Goal: Information Seeking & Learning: Learn about a topic

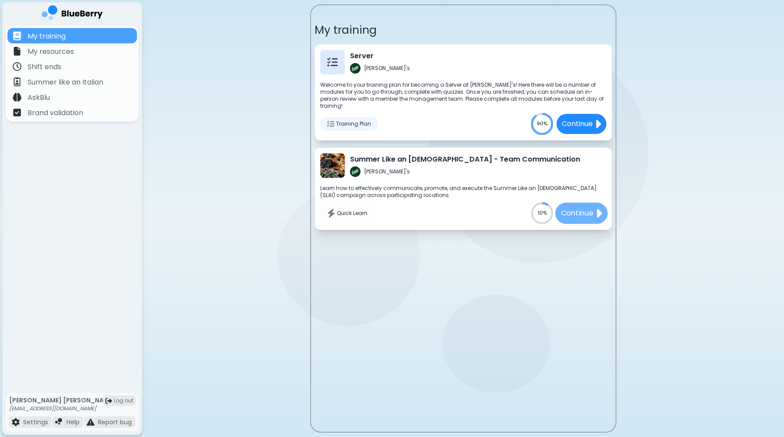
click at [586, 214] on div "Continue" at bounding box center [581, 213] width 53 height 21
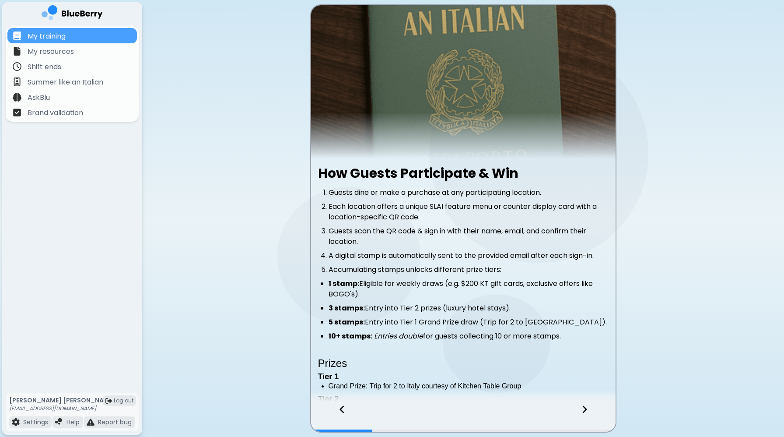
click at [334, 412] on div at bounding box center [337, 417] width 53 height 29
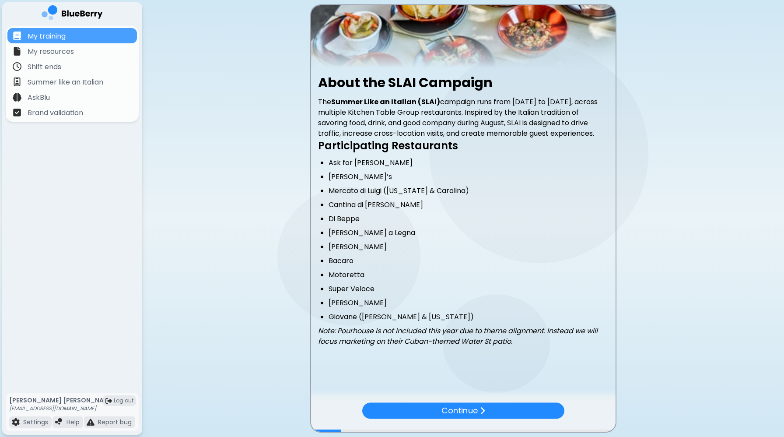
scroll to position [101, 0]
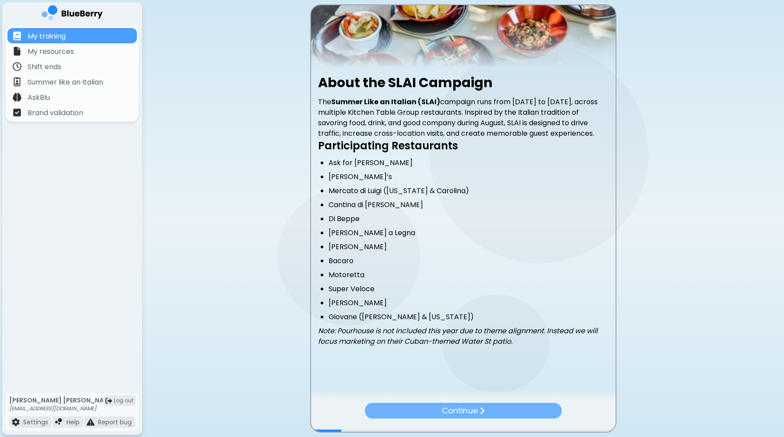
click at [486, 406] on div "Continue" at bounding box center [463, 411] width 197 height 16
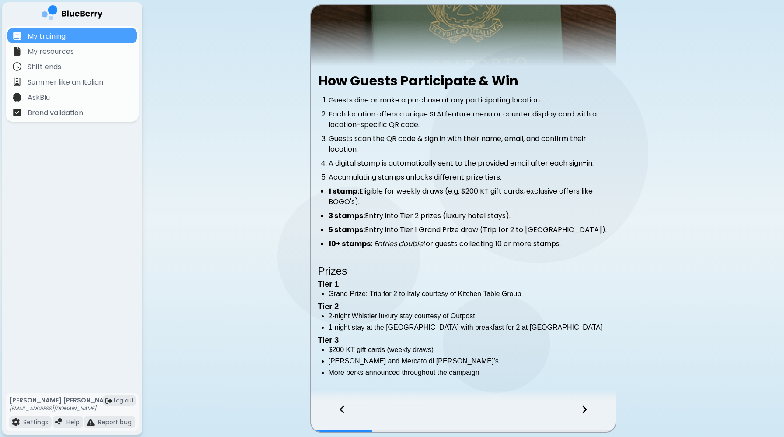
scroll to position [126, 0]
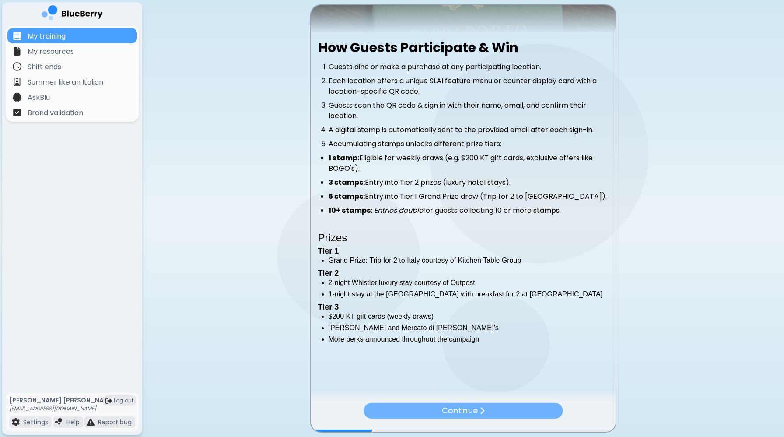
click at [456, 406] on p "Continue" at bounding box center [460, 410] width 36 height 12
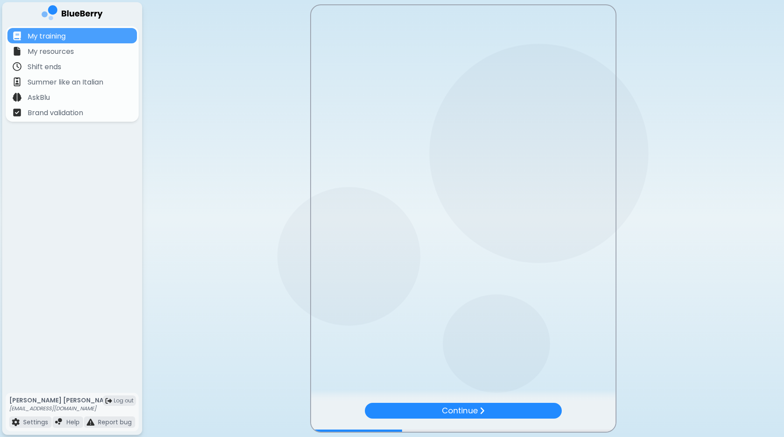
scroll to position [0, 0]
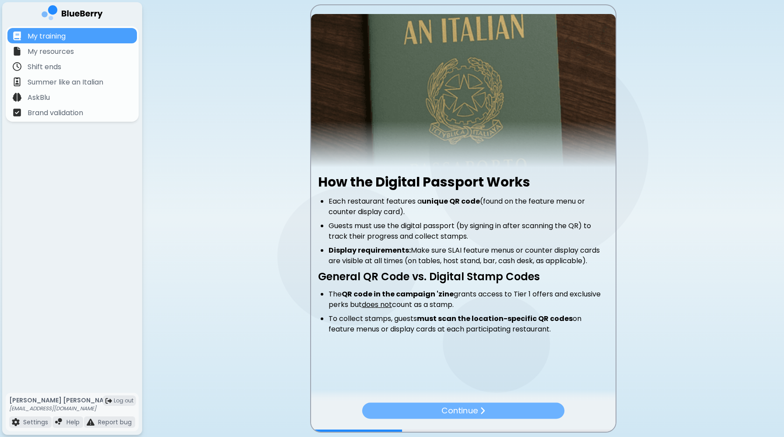
click at [439, 415] on div "Continue" at bounding box center [463, 411] width 202 height 16
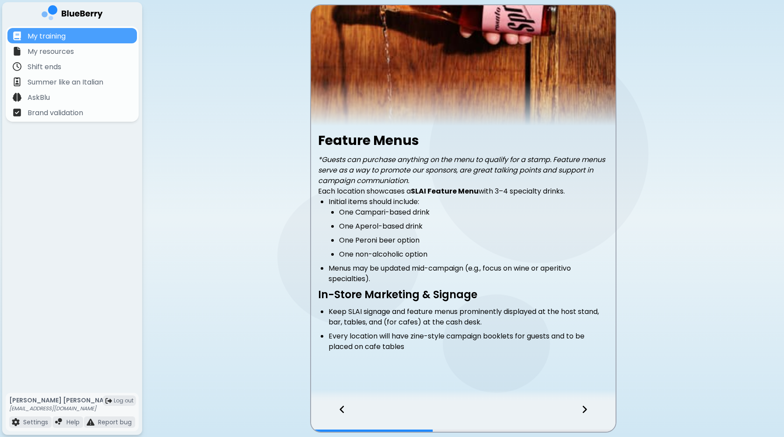
scroll to position [42, 0]
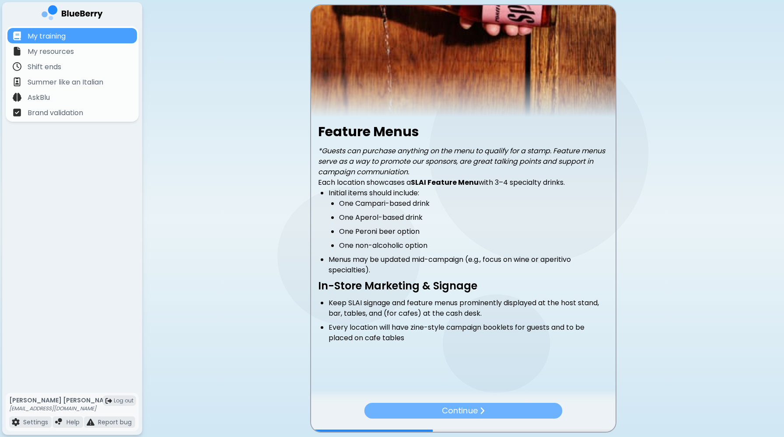
click at [459, 409] on p "Continue" at bounding box center [459, 410] width 35 height 12
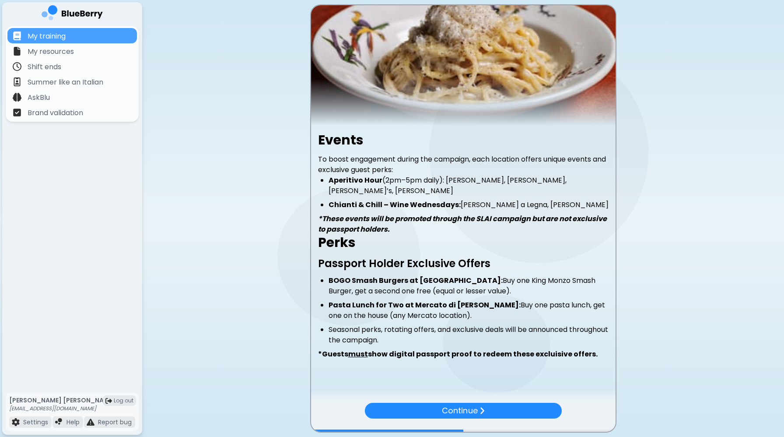
scroll to position [35, 0]
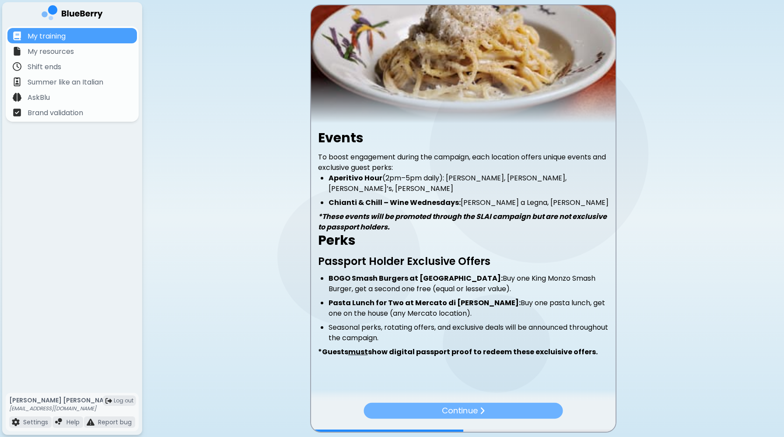
click at [461, 406] on p "Continue" at bounding box center [460, 410] width 36 height 12
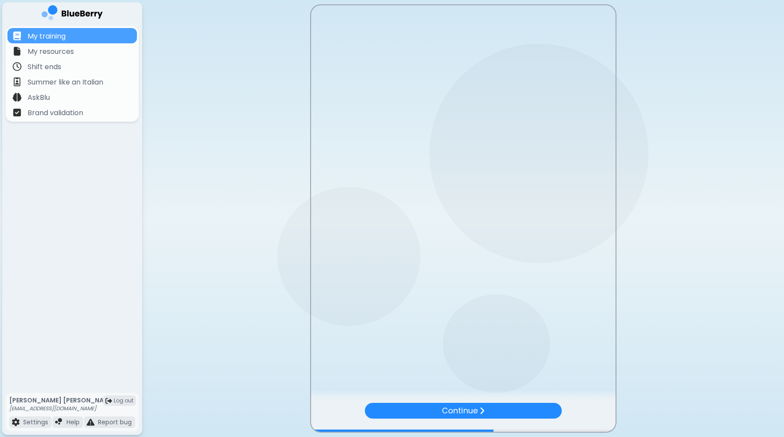
scroll to position [0, 0]
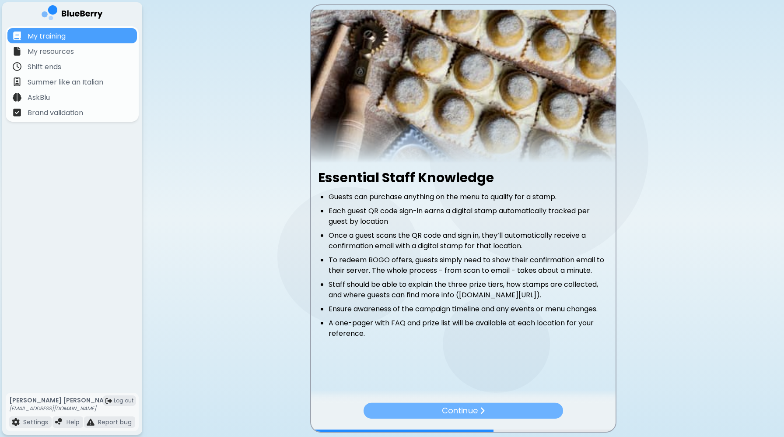
click at [459, 412] on p "Continue" at bounding box center [460, 410] width 36 height 12
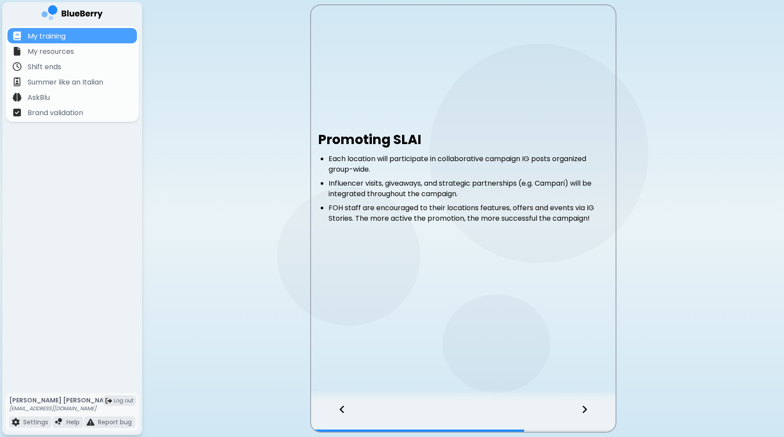
click at [585, 408] on icon at bounding box center [584, 409] width 4 height 7
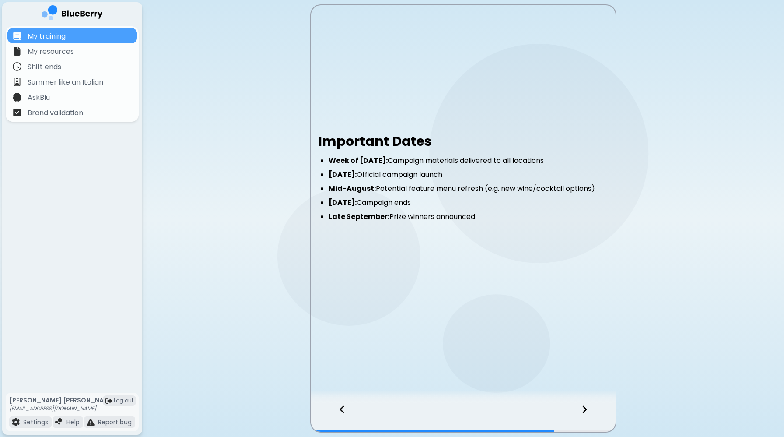
click at [585, 408] on icon at bounding box center [584, 409] width 4 height 7
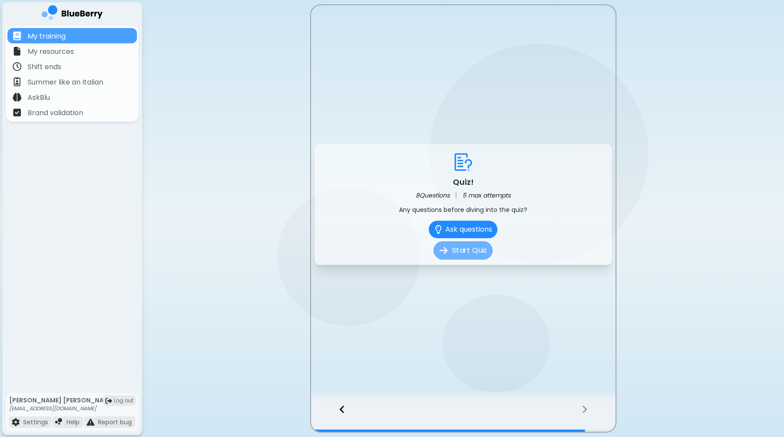
click at [462, 257] on button "Start Quiz" at bounding box center [463, 250] width 59 height 18
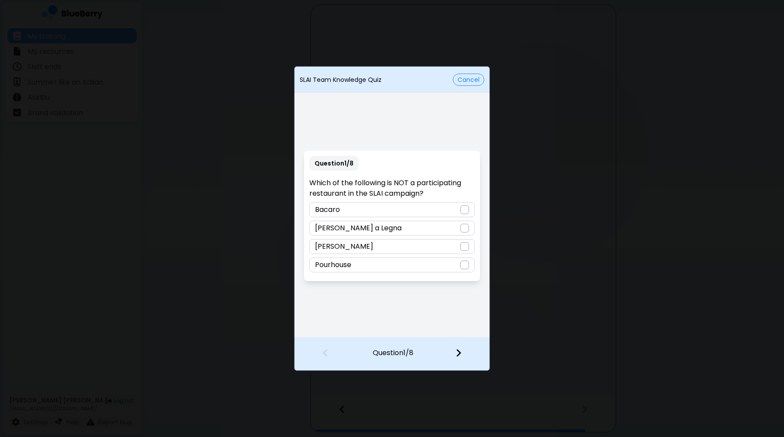
click at [410, 213] on div "Bacaro" at bounding box center [391, 209] width 165 height 15
click at [463, 358] on div at bounding box center [464, 353] width 52 height 32
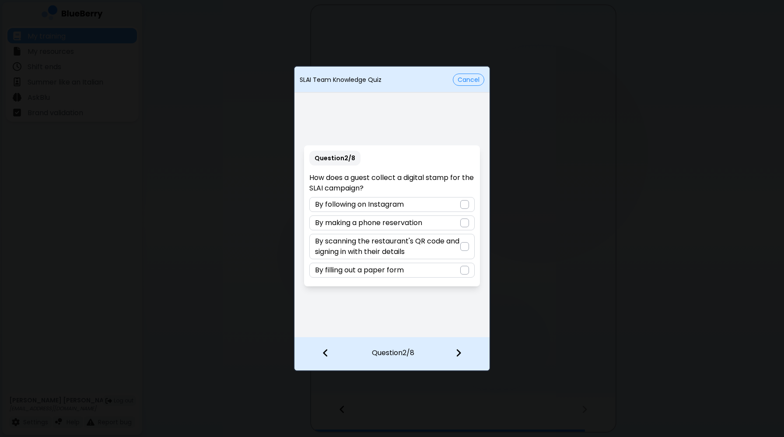
click at [419, 252] on p "By scanning the restaurant's QR code and signing in with their details" at bounding box center [387, 246] width 145 height 21
click at [463, 351] on div at bounding box center [464, 353] width 52 height 32
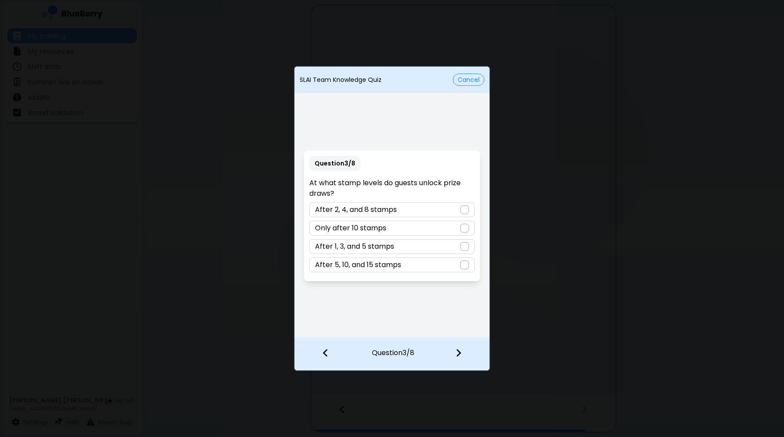
click at [416, 250] on div "After 1, 3, and 5 stamps" at bounding box center [391, 246] width 165 height 15
click at [462, 355] on div at bounding box center [464, 353] width 52 height 32
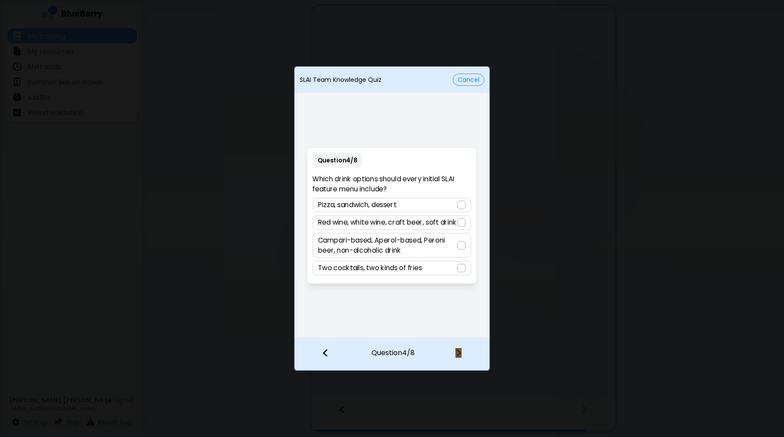
click at [462, 355] on div at bounding box center [464, 353] width 52 height 32
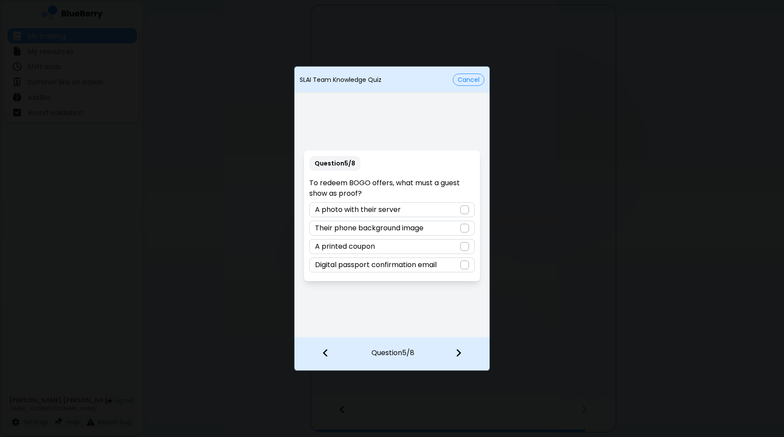
click at [334, 354] on div at bounding box center [320, 353] width 53 height 32
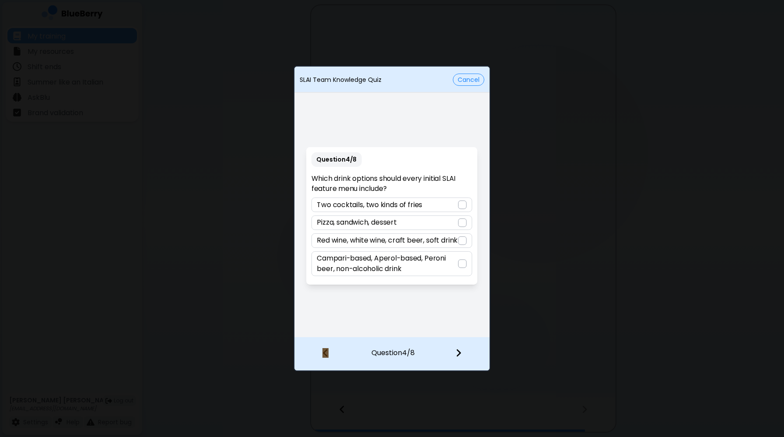
click at [334, 354] on div at bounding box center [320, 353] width 53 height 32
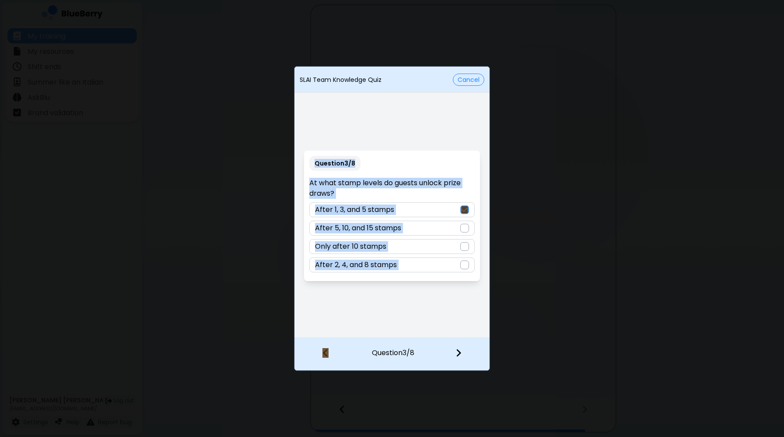
click at [393, 288] on div "Question 3 / 8 At what stamp levels do guests unlock prize draws? After 1, 3, a…" at bounding box center [391, 216] width 195 height 242
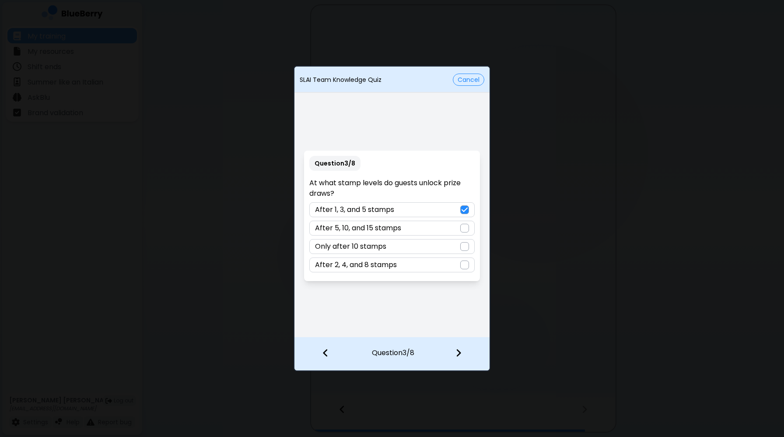
click at [460, 344] on div at bounding box center [464, 353] width 52 height 32
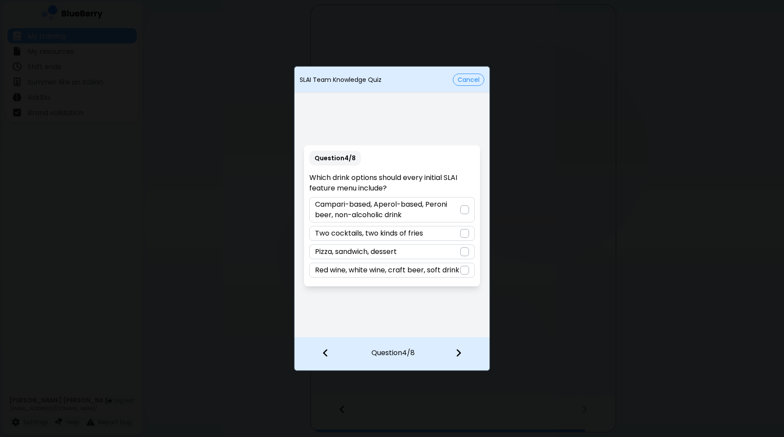
click at [389, 209] on p "Campari-based, Aperol-based, Peroni beer, non-alcoholic drink" at bounding box center [387, 209] width 145 height 21
click at [457, 354] on img at bounding box center [459, 353] width 6 height 10
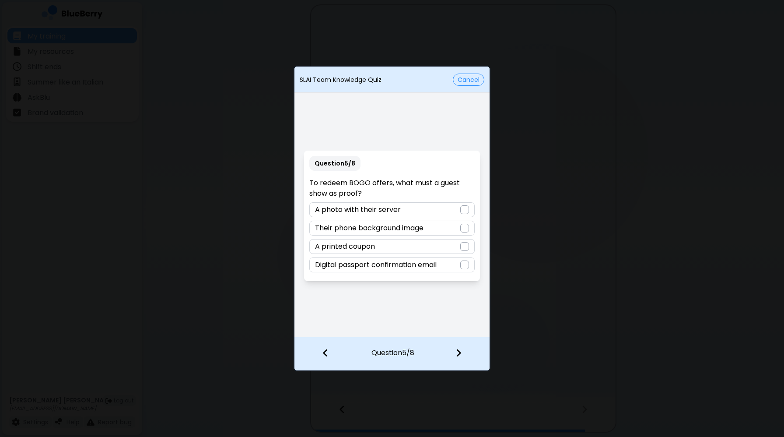
click at [455, 266] on div "Digital passport confirmation email" at bounding box center [391, 264] width 165 height 15
click at [458, 351] on img at bounding box center [459, 353] width 6 height 10
click at [435, 268] on div "Their prize draw entries double" at bounding box center [391, 264] width 165 height 15
click at [462, 352] on div at bounding box center [464, 353] width 52 height 32
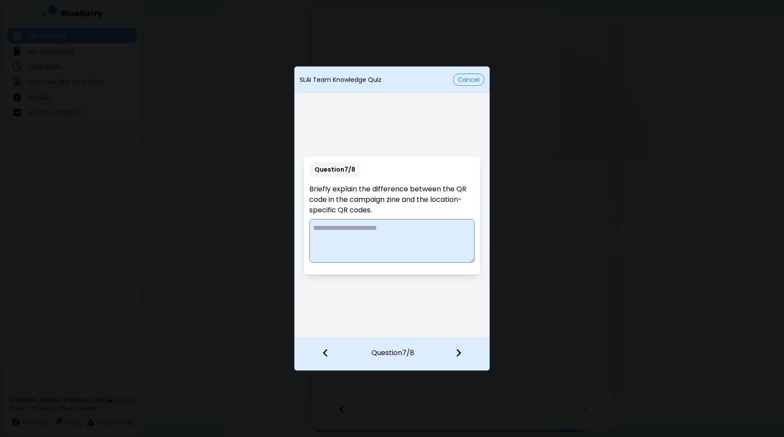
click at [424, 244] on textarea at bounding box center [391, 241] width 165 height 44
type textarea "**********"
click at [455, 355] on div at bounding box center [464, 353] width 52 height 32
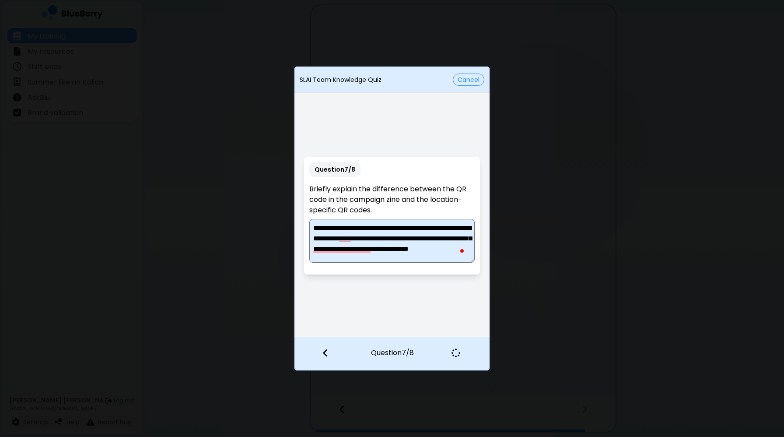
click at [378, 250] on textarea "**********" at bounding box center [391, 241] width 165 height 44
drag, startPoint x: 384, startPoint y: 258, endPoint x: 309, endPoint y: 222, distance: 83.4
click at [309, 222] on div "**********" at bounding box center [391, 216] width 175 height 118
click at [330, 356] on div at bounding box center [320, 353] width 53 height 32
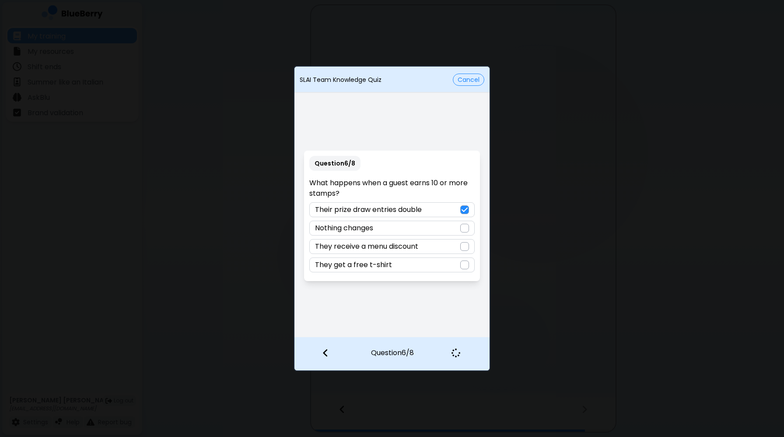
click at [461, 354] on div at bounding box center [455, 352] width 25 height 9
click at [327, 354] on img at bounding box center [325, 353] width 6 height 10
click at [464, 357] on div at bounding box center [455, 352] width 25 height 9
click at [469, 83] on button "Cancel" at bounding box center [469, 80] width 32 height 12
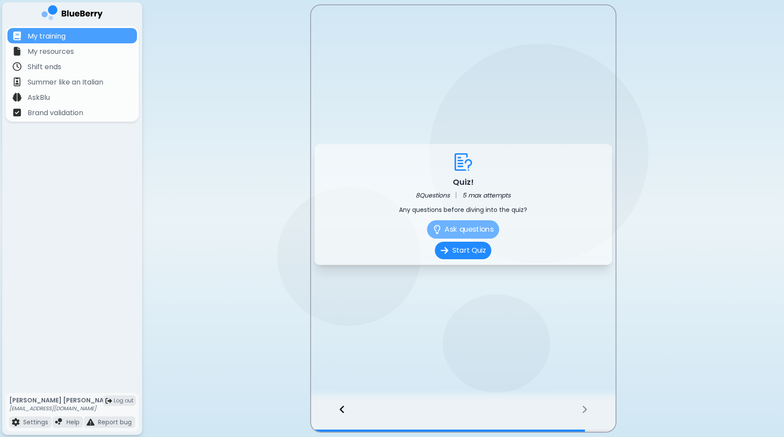
click at [468, 231] on button "Ask questions" at bounding box center [463, 229] width 72 height 18
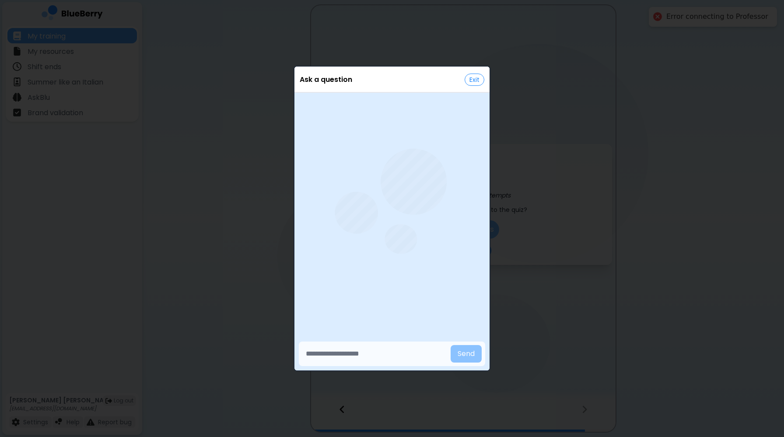
click at [427, 220] on button "Ask questions" at bounding box center [463, 229] width 72 height 18
click at [368, 354] on input "text" at bounding box center [374, 354] width 145 height 18
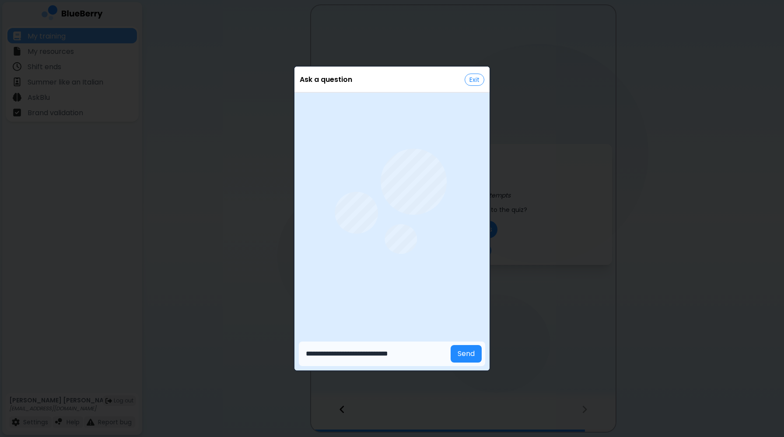
type input "**********"
click at [451, 345] on button "Send" at bounding box center [466, 354] width 31 height 18
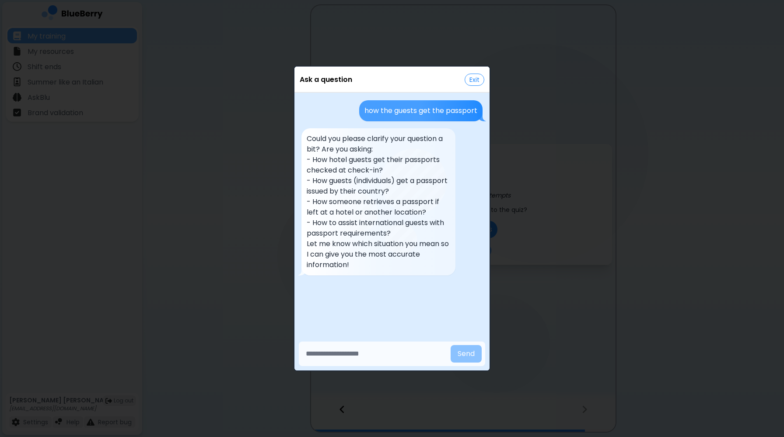
click at [474, 75] on button "Exit" at bounding box center [475, 80] width 20 height 12
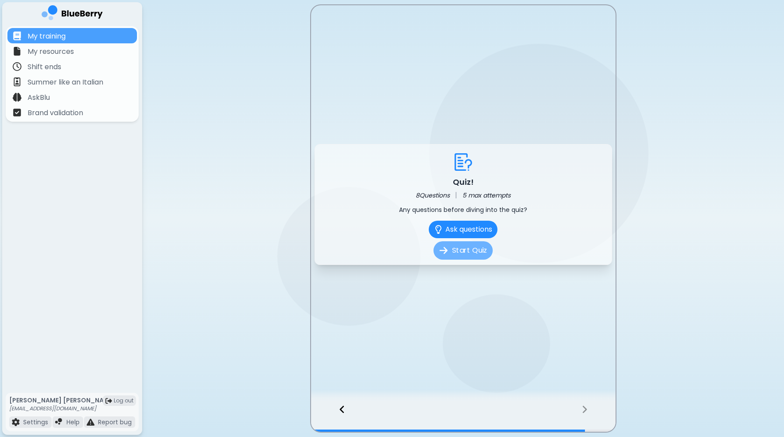
click at [469, 250] on button "Start Quiz" at bounding box center [463, 250] width 59 height 18
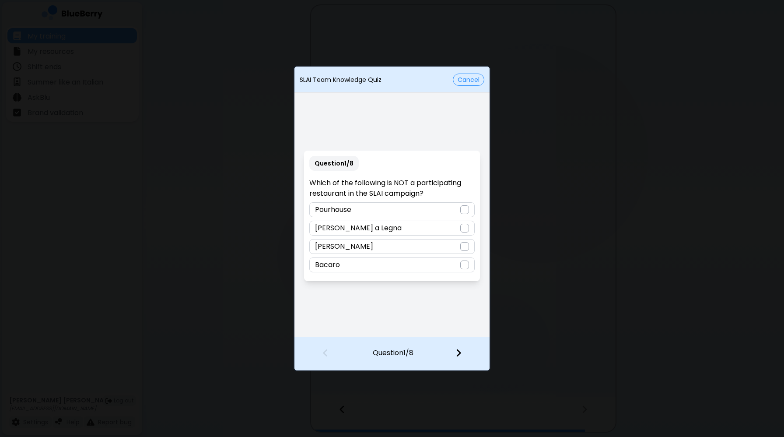
click at [457, 262] on div "Bacaro" at bounding box center [391, 264] width 165 height 15
click at [471, 356] on div at bounding box center [464, 353] width 52 height 32
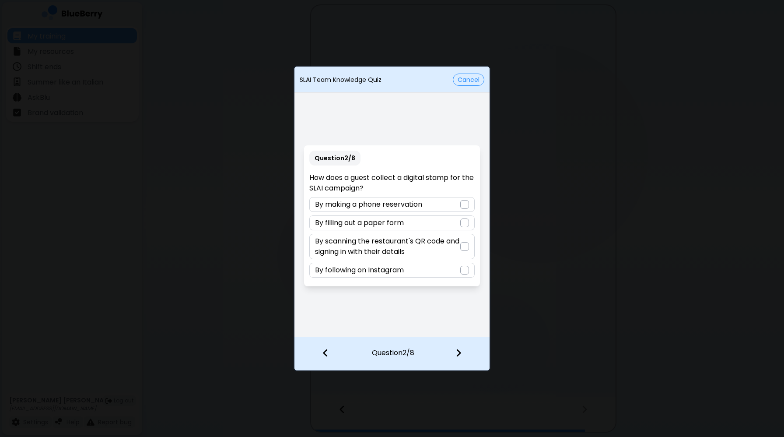
click at [460, 245] on div at bounding box center [464, 246] width 9 height 9
click at [466, 358] on div at bounding box center [464, 353] width 52 height 32
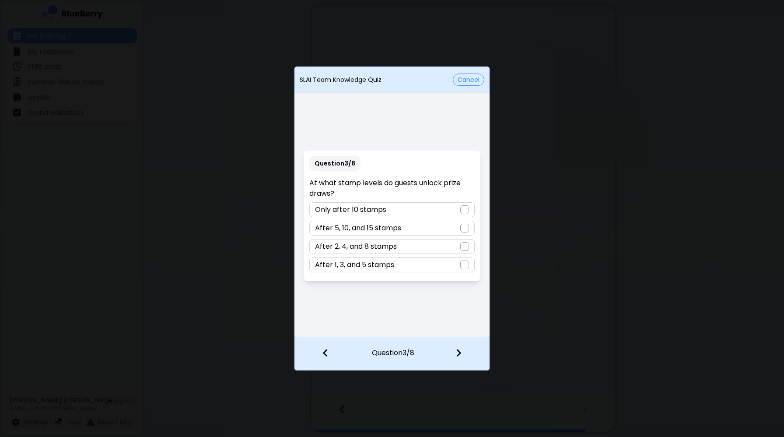
click at [459, 270] on div "After 1, 3, and 5 stamps" at bounding box center [391, 264] width 165 height 15
click at [459, 347] on div at bounding box center [464, 353] width 52 height 32
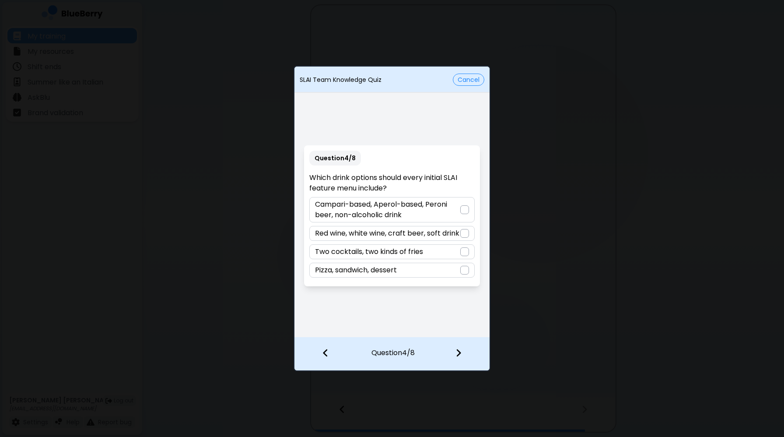
click at [452, 209] on p "Campari-based, Aperol-based, Peroni beer, non-alcoholic drink" at bounding box center [387, 209] width 145 height 21
click at [458, 349] on img at bounding box center [459, 353] width 6 height 10
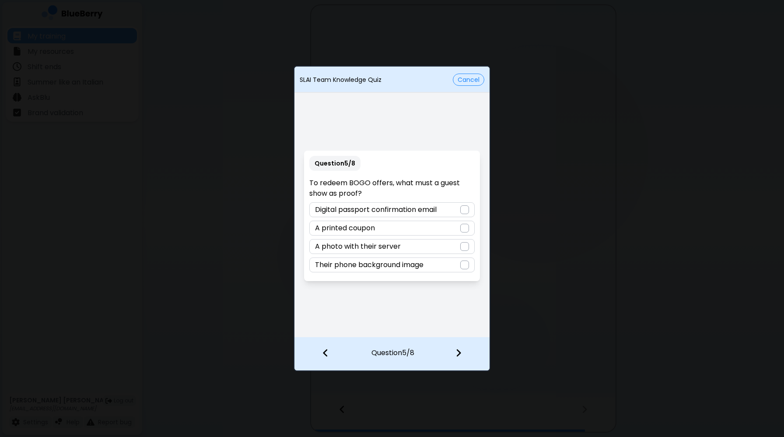
click at [449, 208] on div "Digital passport confirmation email" at bounding box center [391, 209] width 165 height 15
click at [459, 355] on img at bounding box center [459, 353] width 6 height 10
click at [454, 210] on div "Their prize draw entries double" at bounding box center [391, 209] width 165 height 15
click at [463, 353] on div at bounding box center [464, 353] width 52 height 32
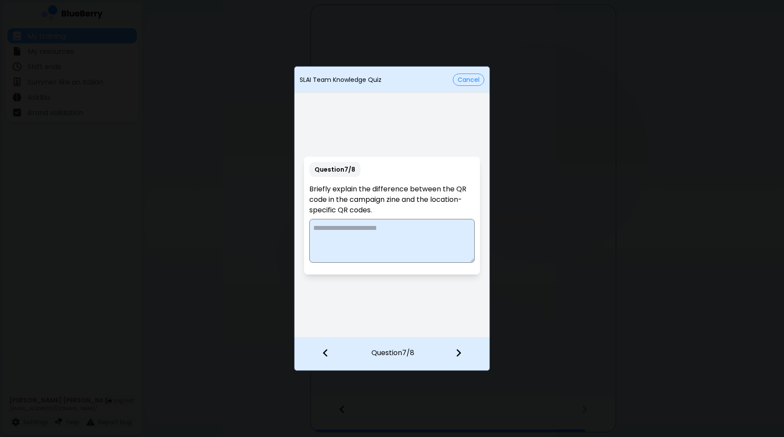
click at [424, 237] on textarea at bounding box center [391, 241] width 165 height 44
paste textarea "**********"
click at [314, 224] on textarea "**********" at bounding box center [391, 241] width 165 height 44
drag, startPoint x: 414, startPoint y: 260, endPoint x: 453, endPoint y: 236, distance: 45.6
click at [453, 236] on textarea "**********" at bounding box center [391, 241] width 165 height 44
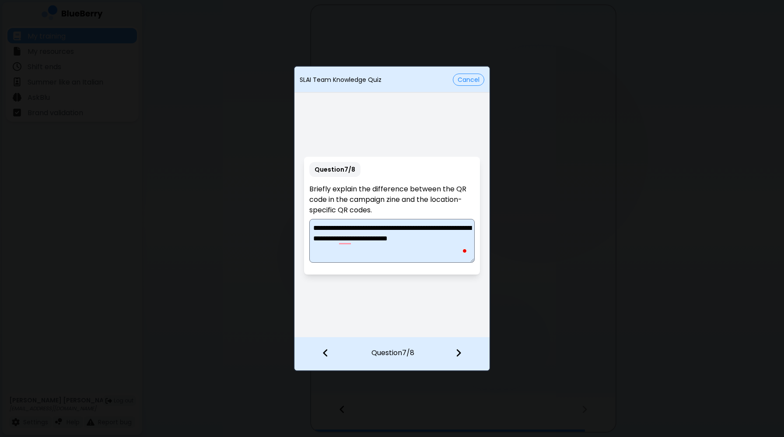
drag, startPoint x: 316, startPoint y: 226, endPoint x: 366, endPoint y: 228, distance: 49.5
click at [366, 228] on textarea "**********" at bounding box center [391, 241] width 165 height 44
paste textarea "**********"
drag, startPoint x: 437, startPoint y: 227, endPoint x: 427, endPoint y: 228, distance: 10.5
click at [427, 228] on textarea "**********" at bounding box center [391, 241] width 165 height 44
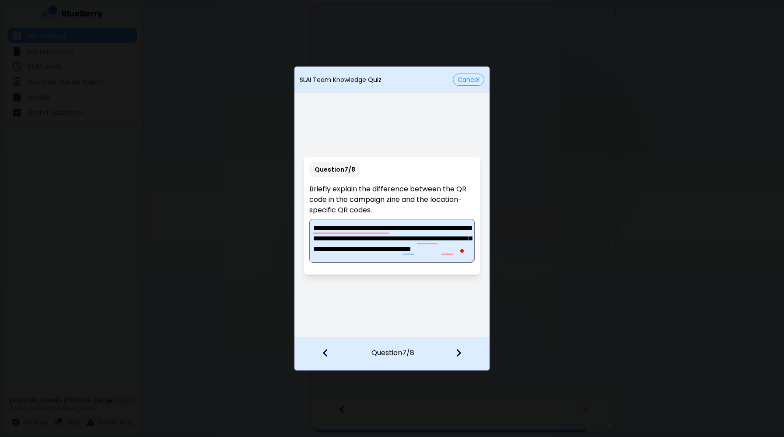
click at [427, 228] on textarea "**********" at bounding box center [391, 241] width 165 height 44
click at [426, 228] on textarea "**********" at bounding box center [391, 241] width 165 height 44
drag, startPoint x: 426, startPoint y: 229, endPoint x: 412, endPoint y: 238, distance: 16.5
click at [412, 238] on textarea "**********" at bounding box center [391, 241] width 165 height 44
click at [391, 239] on textarea "**********" at bounding box center [391, 241] width 165 height 44
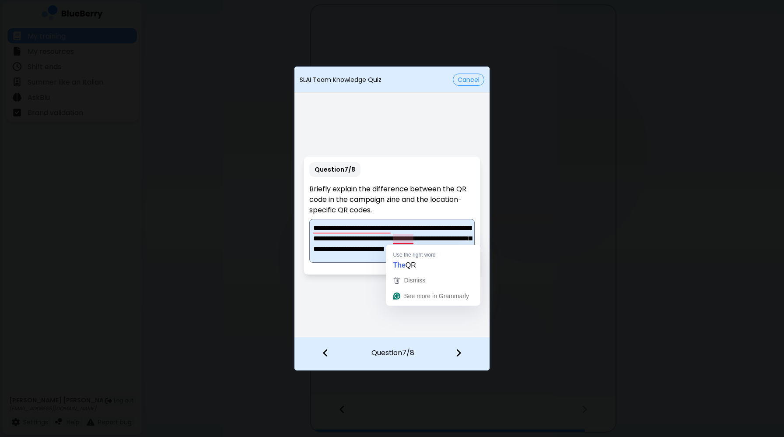
drag, startPoint x: 417, startPoint y: 234, endPoint x: 395, endPoint y: 238, distance: 22.0
click at [395, 238] on textarea "**********" at bounding box center [391, 241] width 165 height 44
drag, startPoint x: 401, startPoint y: 238, endPoint x: 393, endPoint y: 239, distance: 7.9
click at [393, 239] on textarea "**********" at bounding box center [391, 241] width 165 height 44
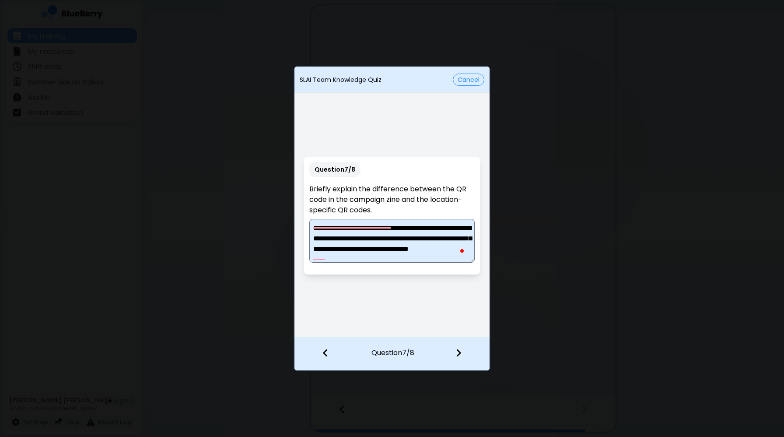
scroll to position [6, 0]
type textarea "**********"
click at [458, 353] on img at bounding box center [459, 353] width 6 height 10
click at [410, 237] on textarea "**********" at bounding box center [391, 241] width 165 height 44
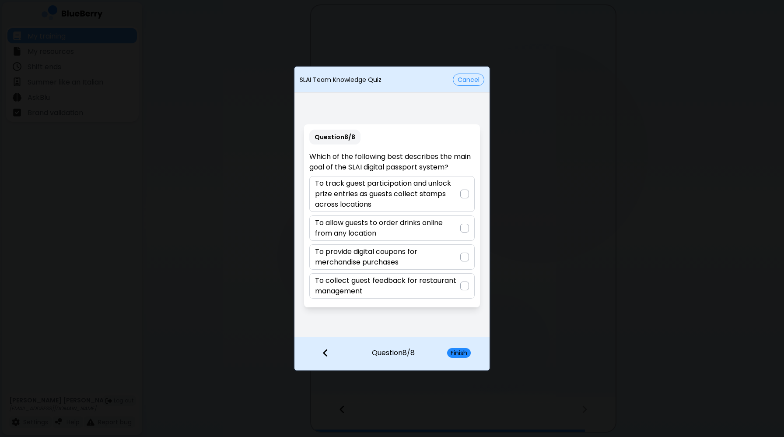
click at [404, 196] on p "To track guest participation and unlock prize entries as guests collect stamps …" at bounding box center [387, 194] width 145 height 32
click at [453, 353] on button "Finish" at bounding box center [459, 353] width 24 height 10
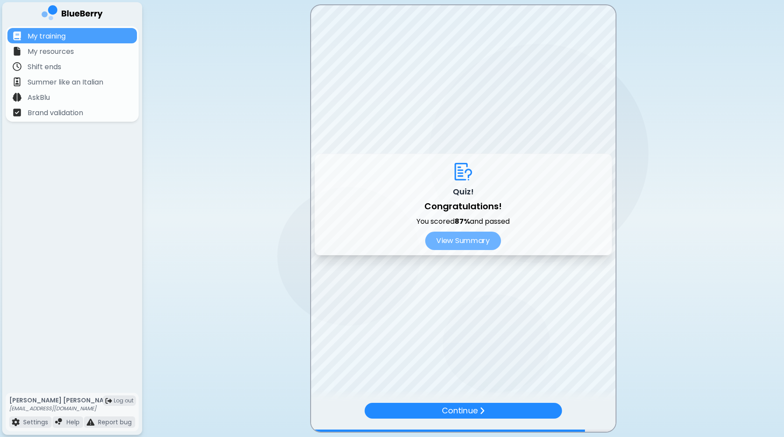
click at [466, 240] on button "View Summary" at bounding box center [463, 240] width 76 height 18
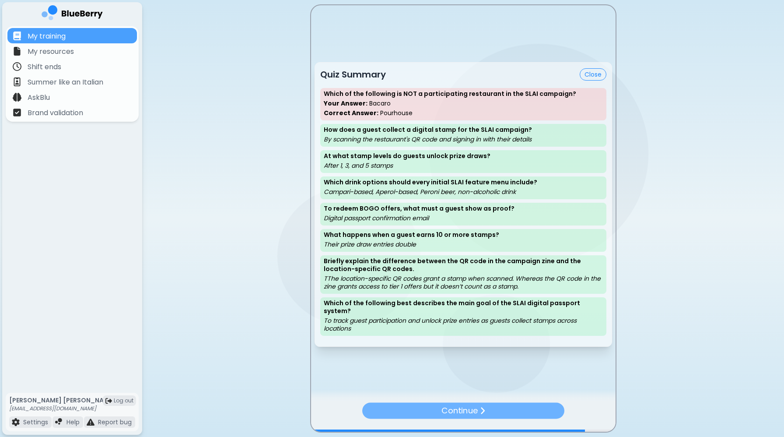
click at [484, 415] on div "Continue" at bounding box center [463, 411] width 202 height 16
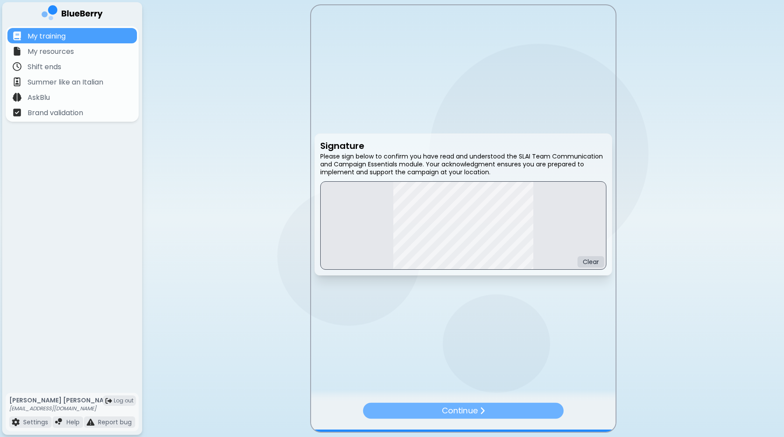
click at [457, 414] on p "Continue" at bounding box center [460, 410] width 36 height 13
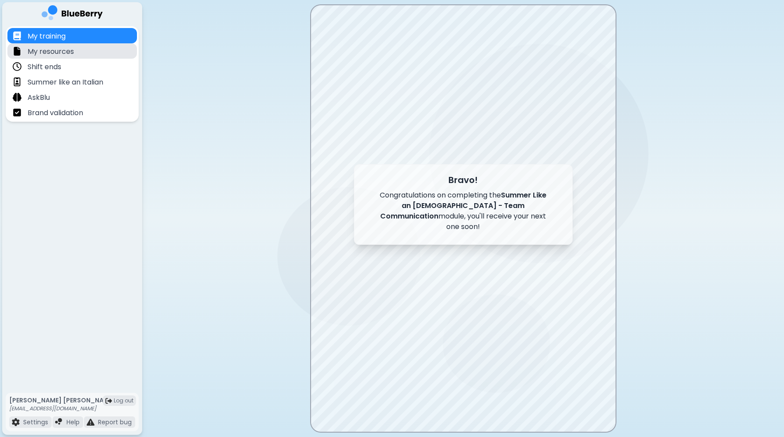
click at [90, 53] on div "My resources" at bounding box center [72, 50] width 130 height 15
click at [83, 67] on div "Shift ends" at bounding box center [72, 66] width 130 height 15
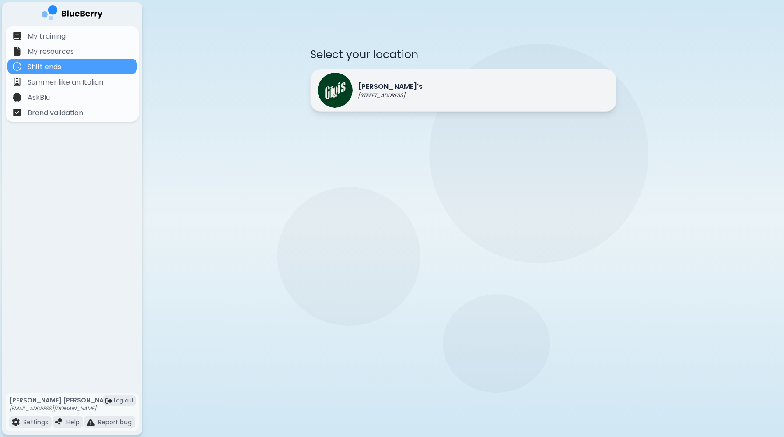
click at [396, 99] on div "Gigi's 2968 Christmas Way" at bounding box center [370, 90] width 105 height 35
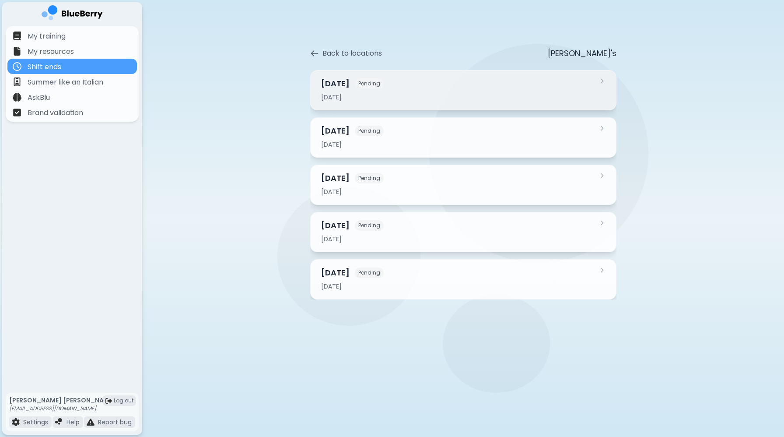
click at [384, 100] on div "2025-08-12" at bounding box center [458, 97] width 274 height 8
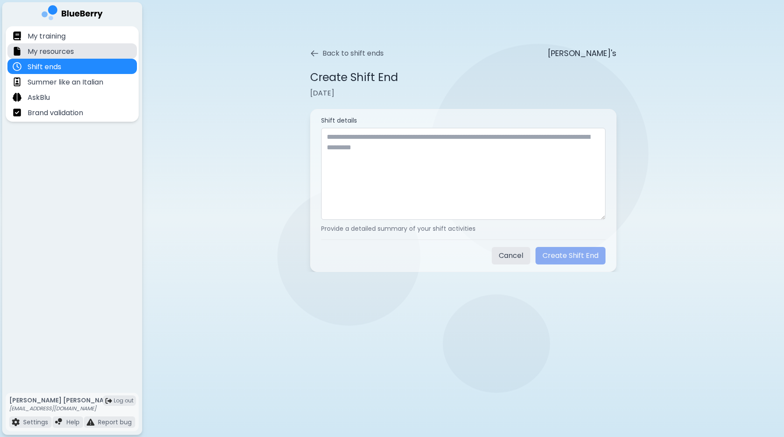
click at [79, 56] on div "My resources" at bounding box center [72, 50] width 130 height 15
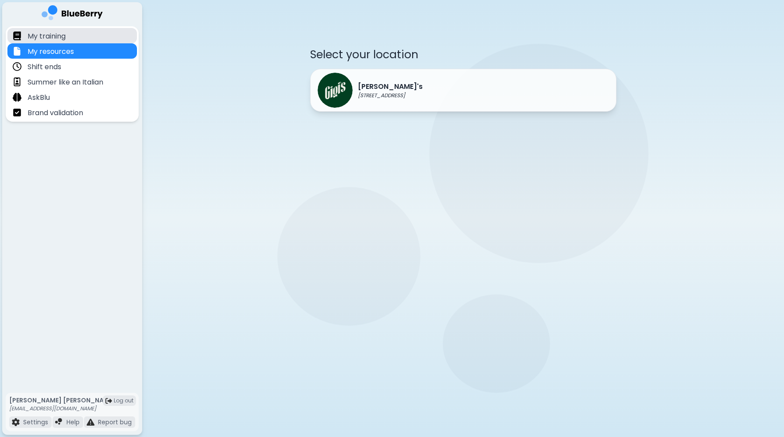
click at [77, 37] on div "My training" at bounding box center [72, 35] width 130 height 15
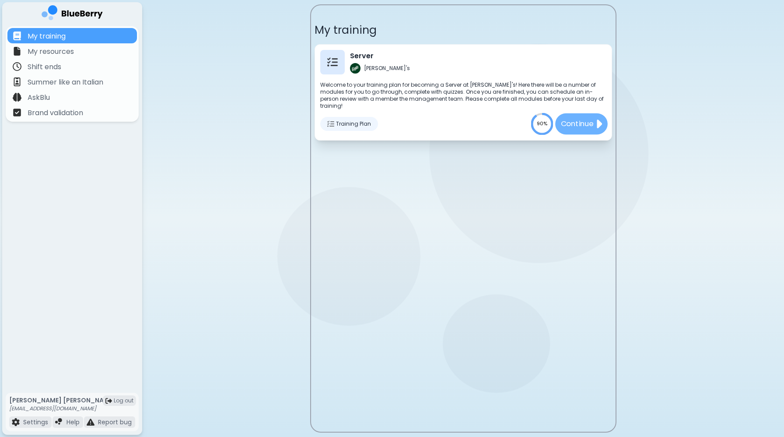
click at [589, 118] on p "Continue" at bounding box center [577, 123] width 33 height 11
